Goal: Transaction & Acquisition: Obtain resource

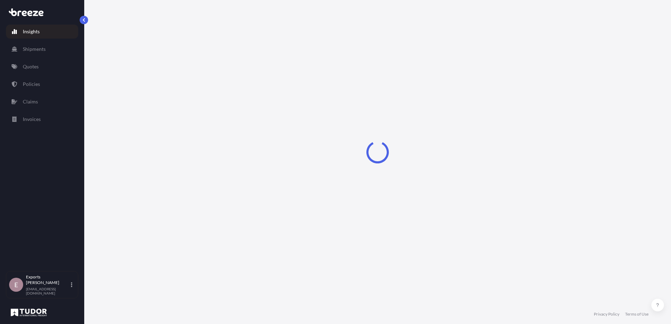
select select "2025"
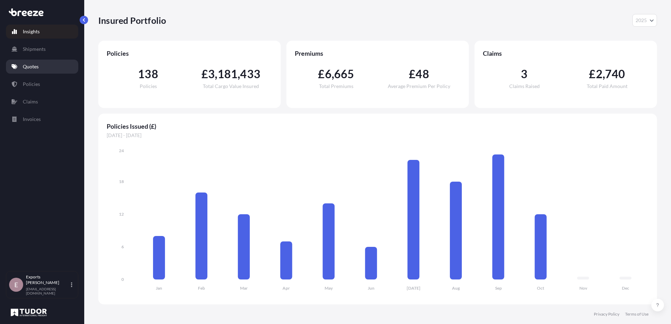
click at [33, 72] on link "Quotes" at bounding box center [42, 67] width 72 height 14
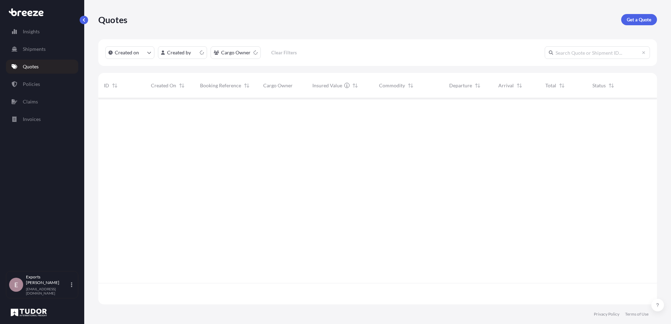
scroll to position [205, 553]
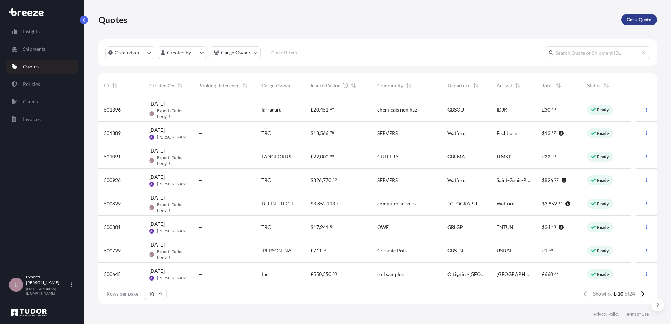
click at [630, 22] on p "Get a Quote" at bounding box center [639, 19] width 25 height 7
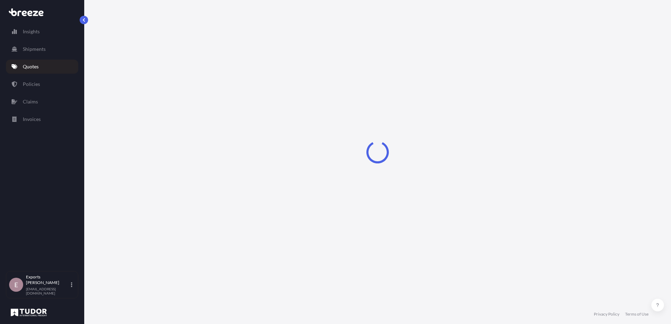
select select "Sea"
select select "1"
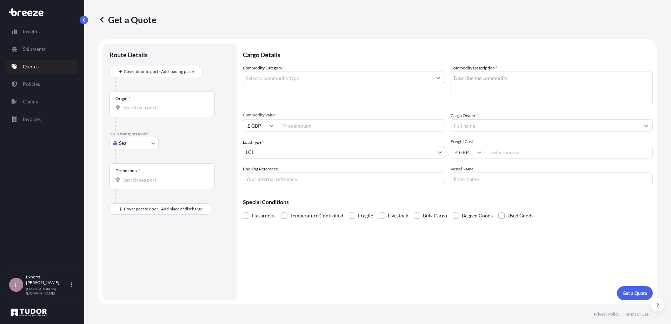
click at [159, 104] on div "Origin *" at bounding box center [161, 104] width 105 height 26
click at [159, 104] on input "Origin *" at bounding box center [164, 107] width 83 height 7
click at [137, 147] on body "0 options available. Insights Shipments Quotes Policies Claims Invoices E Expor…" at bounding box center [335, 162] width 671 height 324
click at [136, 175] on div "Air" at bounding box center [134, 174] width 44 height 13
select select "Air"
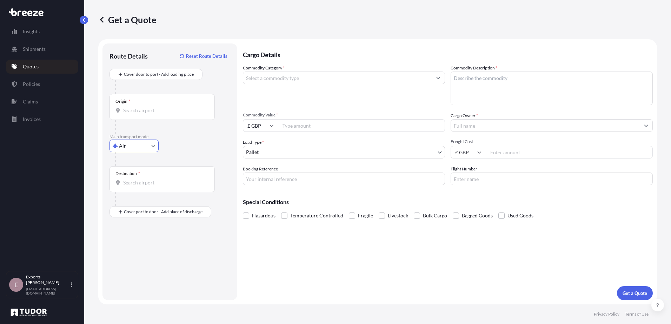
click at [138, 108] on input "Origin *" at bounding box center [164, 110] width 83 height 7
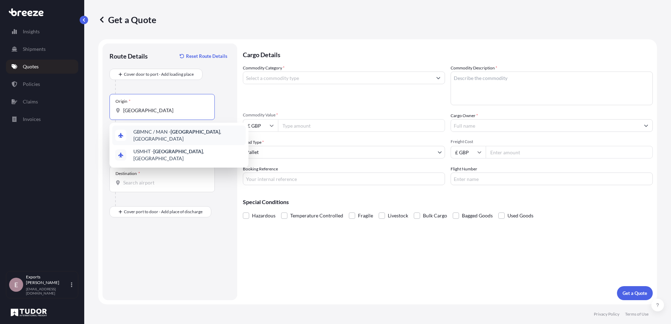
click at [153, 136] on span "GBMNC / MAN - [GEOGRAPHIC_DATA] , [GEOGRAPHIC_DATA]" at bounding box center [187, 135] width 109 height 14
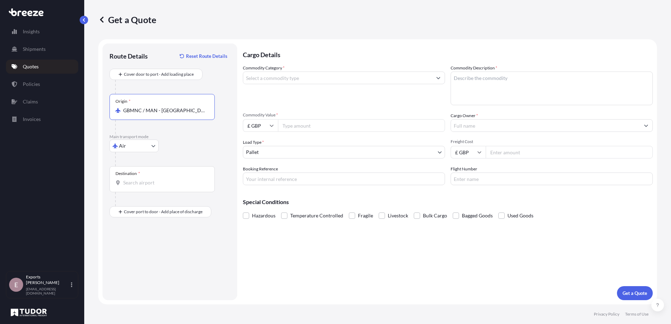
type input "GBMNC / MAN - [GEOGRAPHIC_DATA], [GEOGRAPHIC_DATA]"
click at [140, 181] on input "Destination *" at bounding box center [164, 182] width 83 height 7
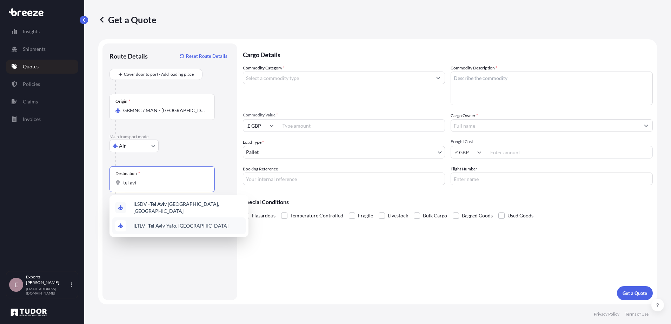
click at [143, 226] on span "ILTLV - Tel Avi v-Yafo, [GEOGRAPHIC_DATA]" at bounding box center [180, 225] width 95 height 7
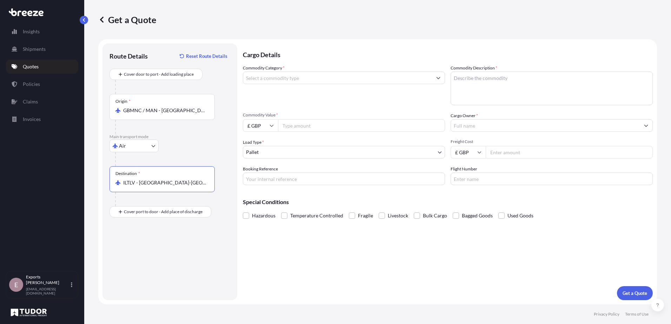
type input "ILTLV - [GEOGRAPHIC_DATA]-[GEOGRAPHIC_DATA], [GEOGRAPHIC_DATA]"
click at [144, 233] on div "Route Details Reset Route Details Cover door to port - Add loading place Place …" at bounding box center [169, 172] width 121 height 243
click at [270, 81] on input "Commodity Category *" at bounding box center [337, 78] width 189 height 13
type input "i"
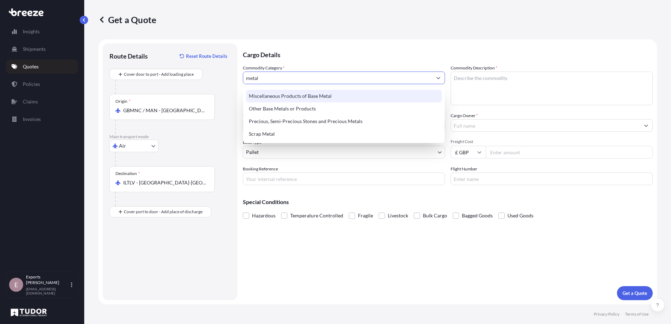
click at [288, 93] on div "Miscellaneous Products of Base Metal" at bounding box center [344, 96] width 196 height 13
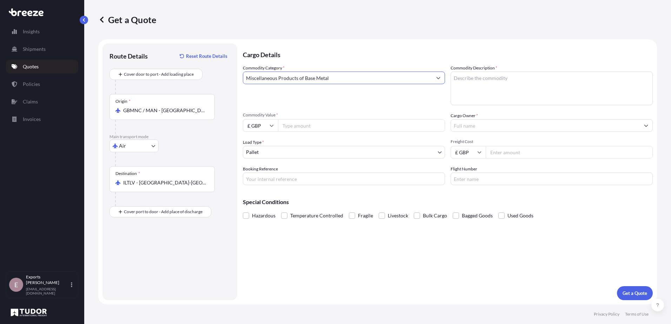
type input "Miscellaneous Products of Base Metal"
click at [474, 91] on textarea "Commodity Description *" at bounding box center [551, 89] width 202 height 34
type textarea "INCUBATOR PARTS"
click at [381, 99] on div "Commodity Category * Miscellaneous Products of Base Metal" at bounding box center [344, 85] width 202 height 41
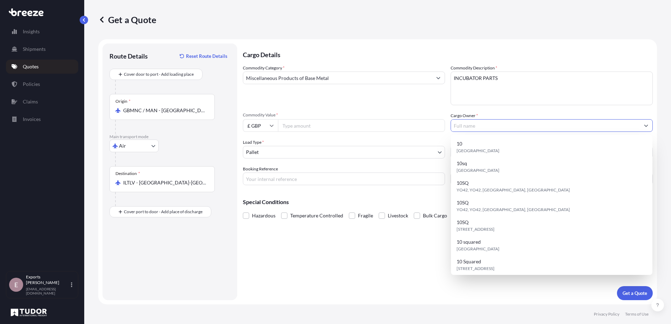
drag, startPoint x: 475, startPoint y: 130, endPoint x: 477, endPoint y: 122, distance: 8.3
click at [476, 128] on input "Cargo Owner *" at bounding box center [545, 125] width 189 height 13
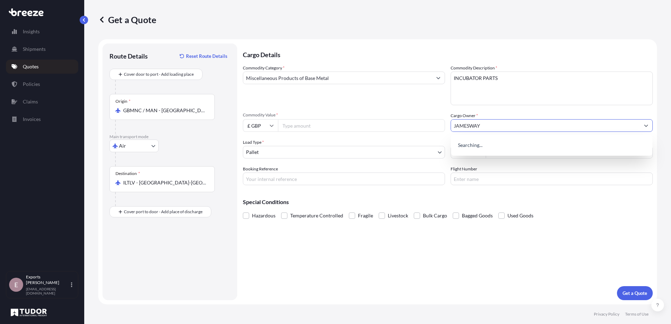
type input "JAMESWAY"
click at [397, 269] on div "Cargo Details Commodity Category * Miscellaneous Products of Base Metal Commodi…" at bounding box center [448, 172] width 410 height 257
click at [283, 182] on input "Booking Reference" at bounding box center [344, 179] width 202 height 13
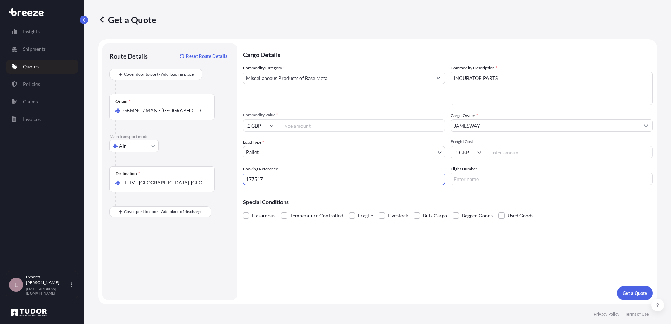
type input "177517"
drag, startPoint x: 311, startPoint y: 240, endPoint x: 317, endPoint y: 241, distance: 6.1
click at [311, 240] on div "Cargo Details Commodity Category * Miscellaneous Products of Base Metal Commodi…" at bounding box center [448, 172] width 410 height 257
click at [295, 126] on input "Commodity Value *" at bounding box center [361, 125] width 167 height 13
type input "9777.66"
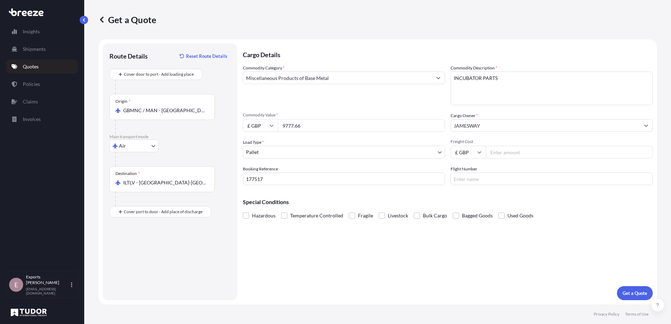
click at [257, 122] on input "£ GBP" at bounding box center [260, 125] width 35 height 13
click at [261, 170] on div "$ USD" at bounding box center [260, 174] width 29 height 13
type input "$ USD"
click at [506, 152] on input "Freight Cost" at bounding box center [569, 152] width 167 height 13
drag, startPoint x: 519, startPoint y: 266, endPoint x: 515, endPoint y: 271, distance: 5.8
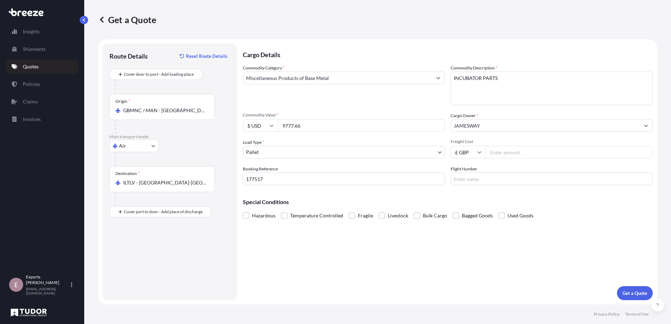
click at [517, 269] on div "Cargo Details Commodity Category * Miscellaneous Products of Base Metal Commodi…" at bounding box center [448, 172] width 410 height 257
click at [403, 276] on div "Cargo Details Commodity Category * Miscellaneous Products of Base Metal Commodi…" at bounding box center [448, 172] width 410 height 257
click at [634, 297] on button "Get a Quote" at bounding box center [635, 293] width 36 height 14
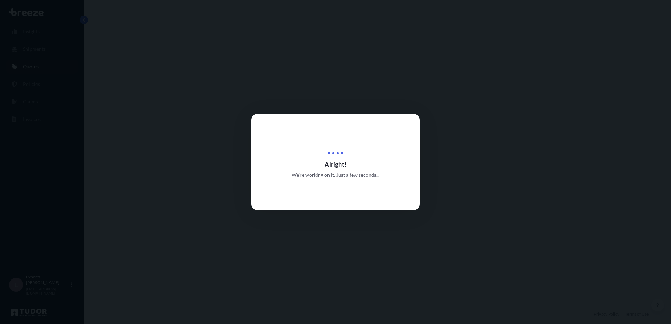
select select "Air"
select select "1"
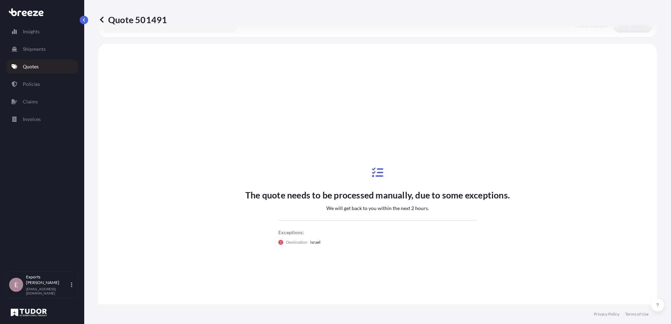
scroll to position [211, 0]
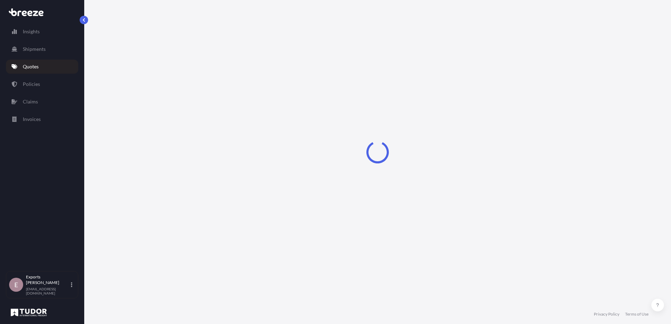
select select "Air"
select select "1"
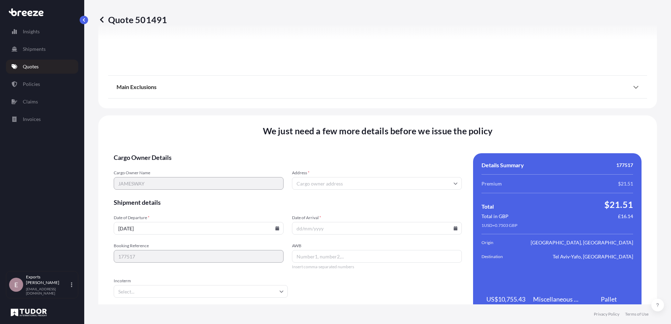
scroll to position [747, 0]
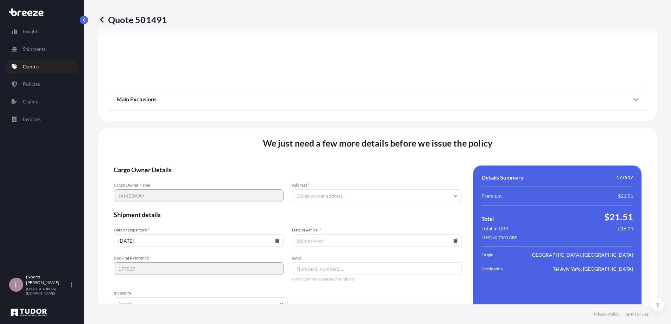
click at [334, 192] on input "Address *" at bounding box center [377, 195] width 170 height 13
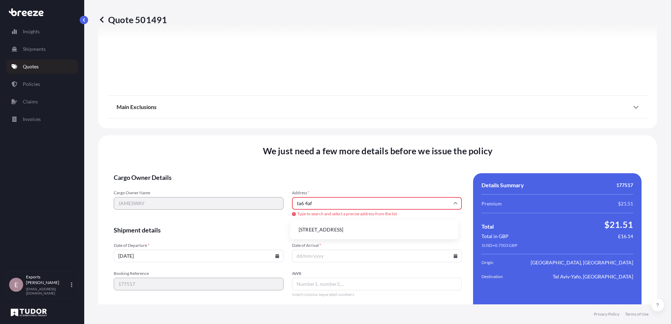
click at [370, 232] on li "Bridgwater TA6 4AF, UK" at bounding box center [374, 229] width 162 height 13
type input "Bridgwater TA6 4AF, UK"
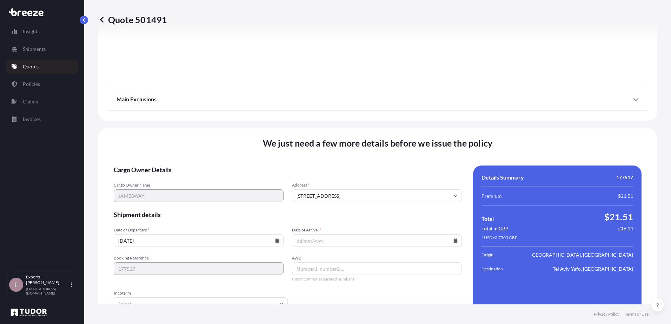
click at [237, 234] on div "Date of Departure * 15/10/2025" at bounding box center [199, 237] width 170 height 20
click at [236, 243] on input "15/10/2025" at bounding box center [199, 240] width 170 height 13
click at [276, 241] on icon at bounding box center [277, 241] width 4 height 4
click at [200, 176] on button "16" at bounding box center [197, 178] width 11 height 11
type input "16/10/2025"
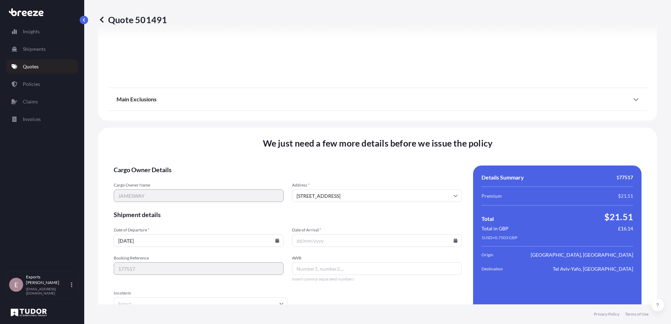
click at [454, 240] on icon at bounding box center [456, 241] width 4 height 4
click at [389, 180] on button "17" at bounding box center [390, 178] width 11 height 11
type input "17/10/2025"
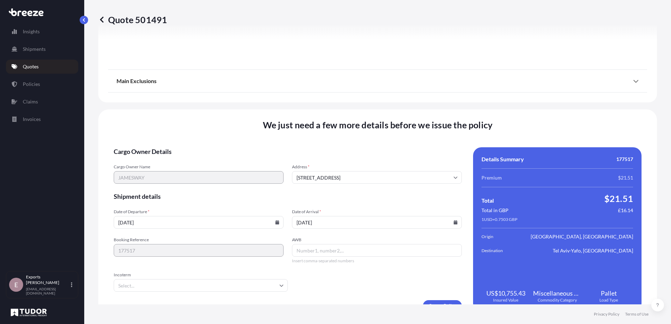
scroll to position [782, 0]
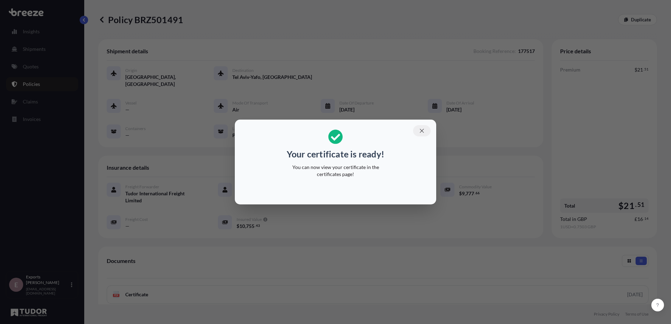
click at [422, 126] on button "button" at bounding box center [422, 130] width 18 height 11
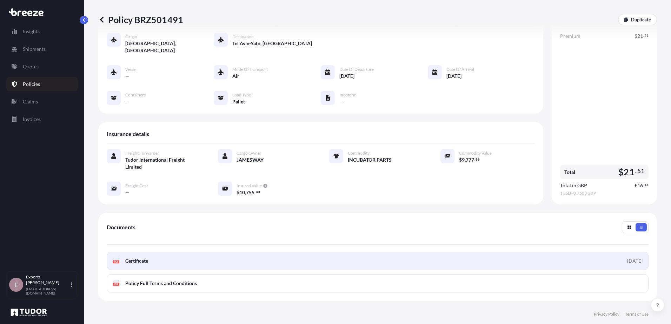
scroll to position [98, 0]
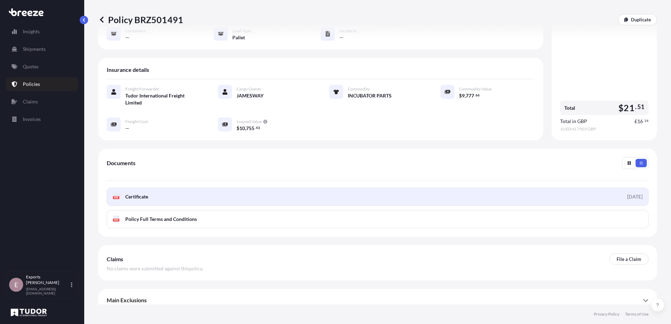
click at [310, 193] on link "PDF Certificate 2025-10-15" at bounding box center [378, 197] width 542 height 18
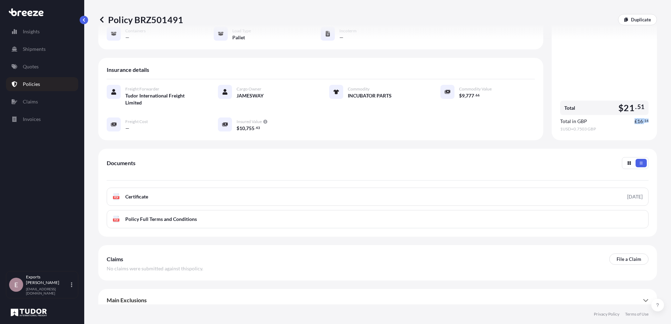
drag, startPoint x: 630, startPoint y: 114, endPoint x: 644, endPoint y: 114, distance: 13.7
click at [644, 114] on div "Price details Premium $ 21 . 51 Total $ 21 . 51 Total in GBP £ 16 . 14 1 USD = …" at bounding box center [604, 40] width 105 height 199
drag, startPoint x: 251, startPoint y: 120, endPoint x: 244, endPoint y: 118, distance: 7.6
click at [242, 125] on div "$ 10 , 755 . 43" at bounding box center [274, 128] width 76 height 7
drag, startPoint x: 628, startPoint y: 113, endPoint x: 644, endPoint y: 115, distance: 16.2
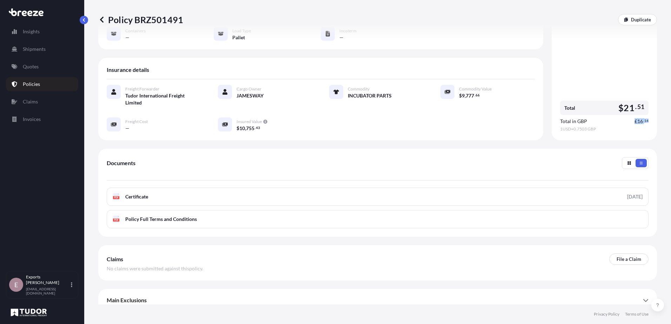
click at [644, 115] on div "Price details Premium $ 21 . 51 Total $ 21 . 51 Total in GBP £ 16 . 14 1 USD = …" at bounding box center [604, 40] width 105 height 199
click at [643, 114] on div "Price details Premium $ 21 . 51 Total $ 21 . 51 Total in GBP £ 16 . 14 1 USD = …" at bounding box center [604, 40] width 105 height 199
